Goal: Complete application form

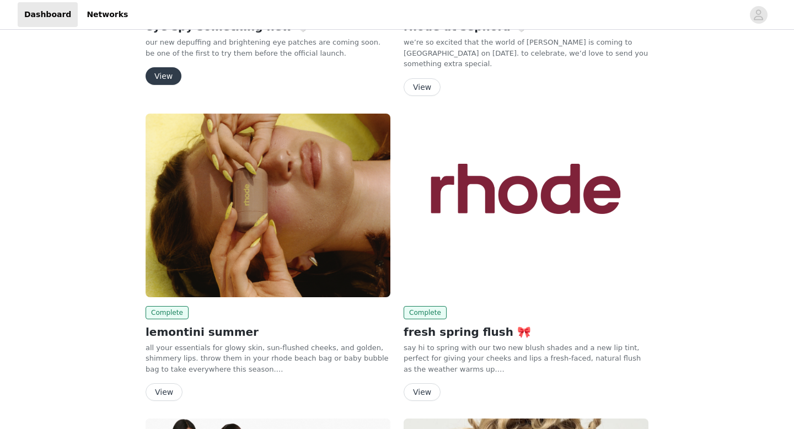
scroll to position [120, 0]
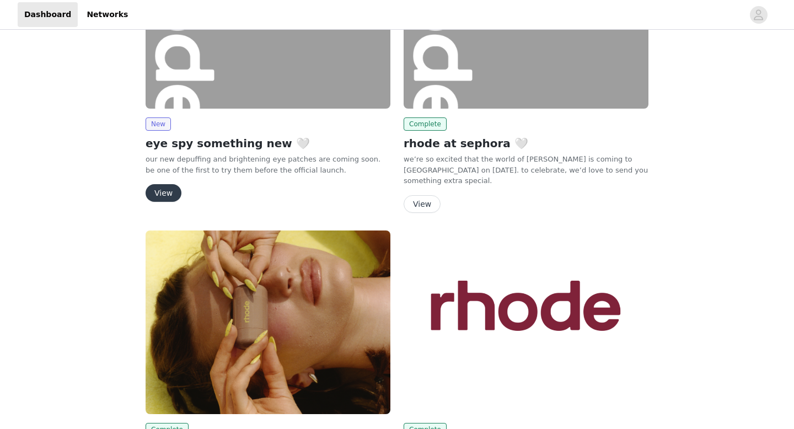
click at [175, 192] on button "View" at bounding box center [164, 193] width 36 height 18
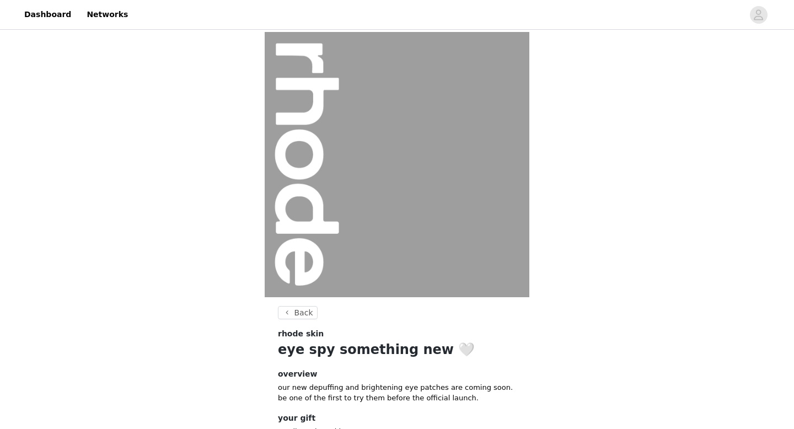
scroll to position [83, 0]
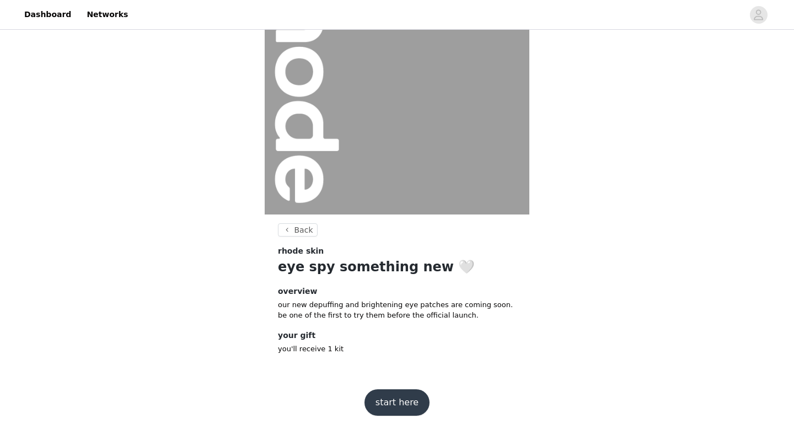
click at [384, 389] on button "start here" at bounding box center [397, 402] width 65 height 26
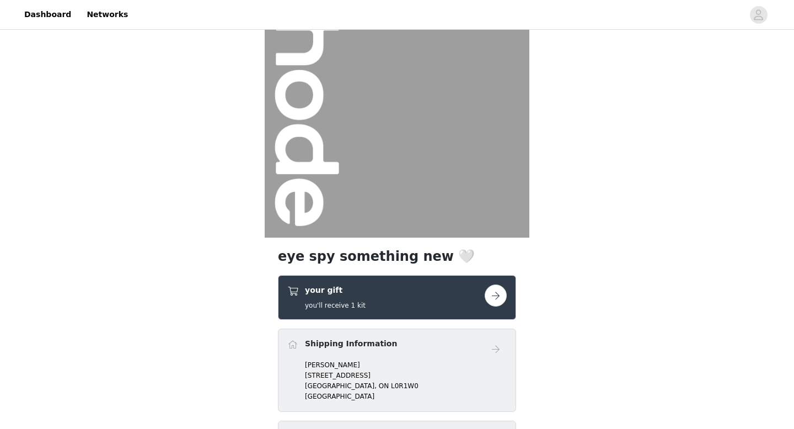
scroll to position [185, 0]
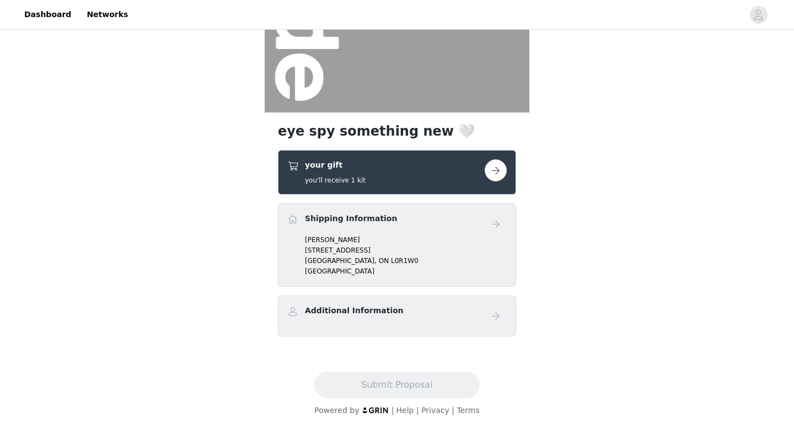
click at [358, 217] on h4 "Shipping Information" at bounding box center [351, 219] width 92 height 12
click at [337, 323] on div "Additional Information" at bounding box center [396, 316] width 219 height 22
click at [469, 176] on div "your gift you'll receive 1 kit" at bounding box center [385, 172] width 197 height 26
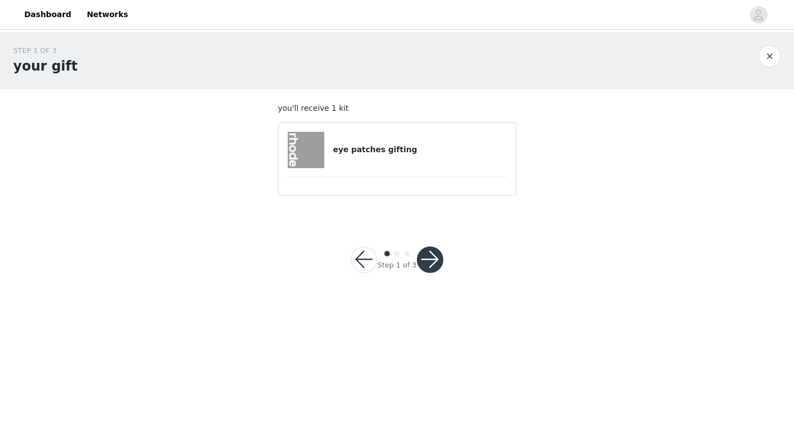
click at [394, 152] on h4 "eye patches gifting" at bounding box center [420, 150] width 174 height 12
click at [436, 252] on button "button" at bounding box center [430, 260] width 26 height 26
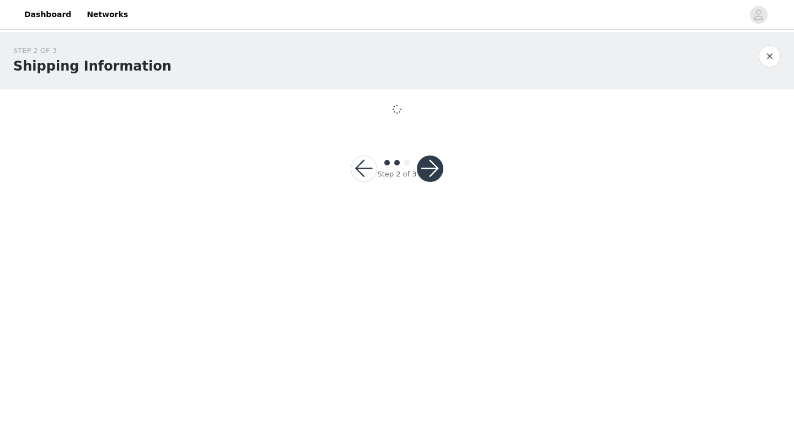
click at [341, 138] on footer "Step 2 of 3" at bounding box center [396, 168] width 145 height 79
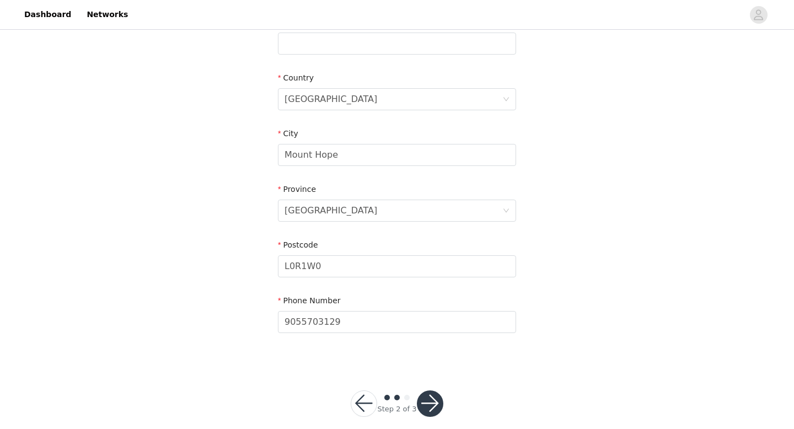
scroll to position [323, 0]
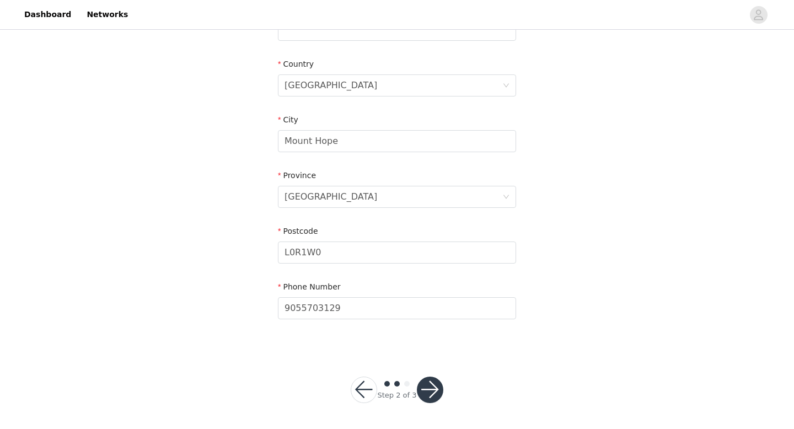
click at [433, 387] on button "button" at bounding box center [430, 390] width 26 height 26
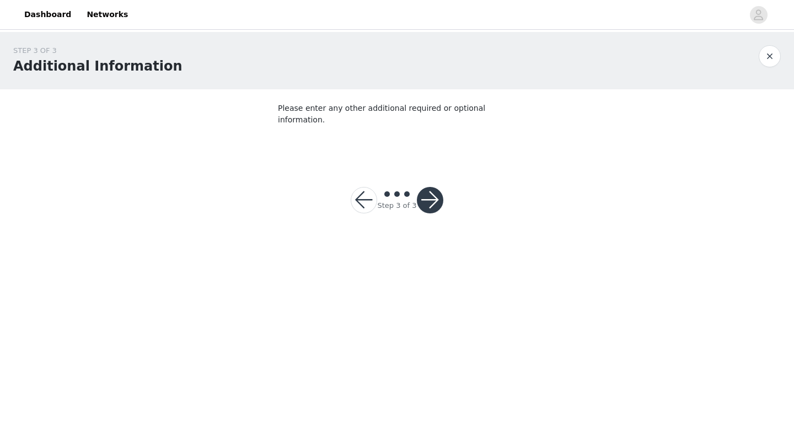
click at [432, 187] on button "button" at bounding box center [430, 200] width 26 height 26
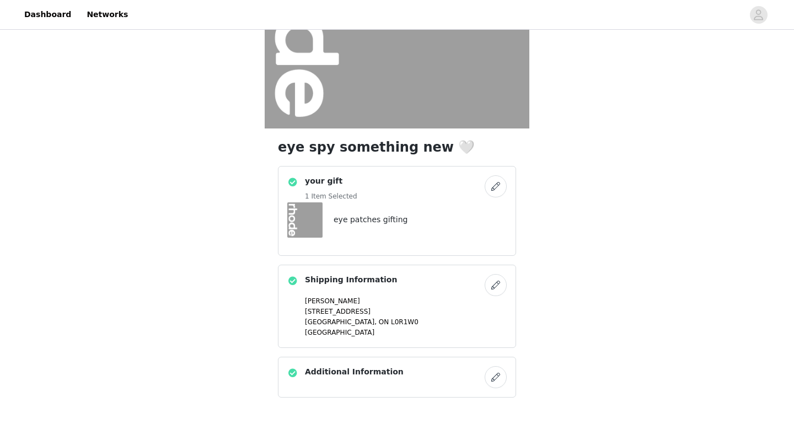
scroll to position [230, 0]
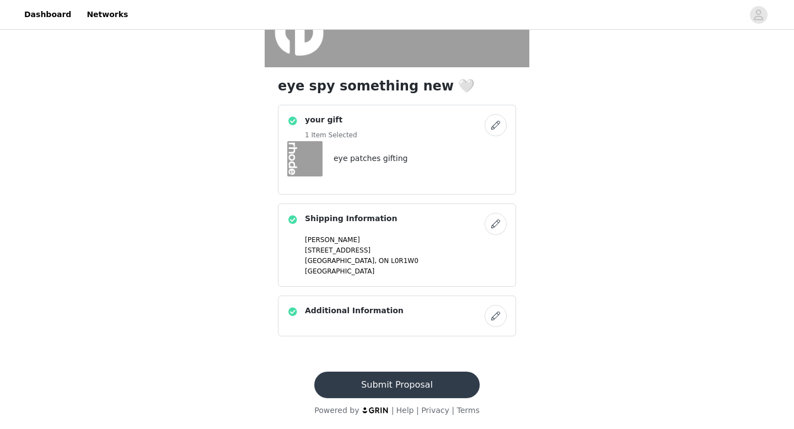
click at [382, 389] on button "Submit Proposal" at bounding box center [396, 385] width 165 height 26
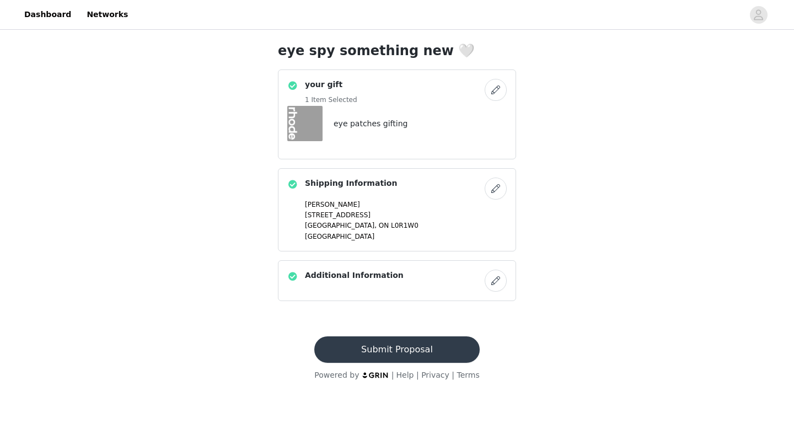
scroll to position [0, 0]
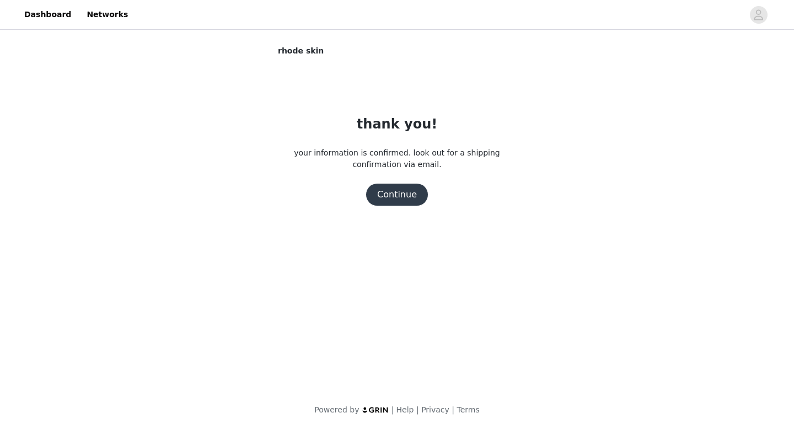
click at [390, 199] on button "Continue" at bounding box center [397, 195] width 62 height 22
